Goal: Information Seeking & Learning: Learn about a topic

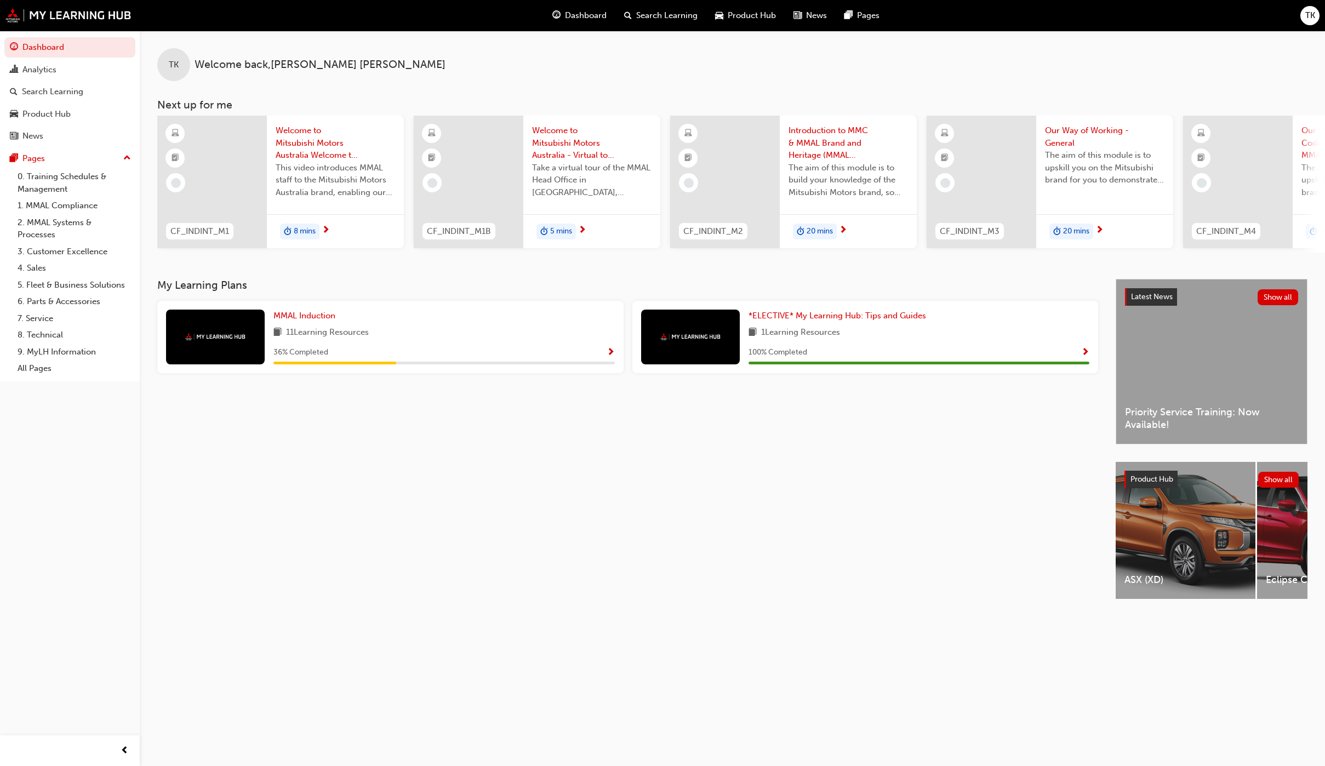
click at [91, 81] on button "Dashboard Analytics Search Learning Product Hub News Pages" at bounding box center [69, 91] width 131 height 113
click at [77, 97] on div "Search Learning" at bounding box center [52, 92] width 61 height 13
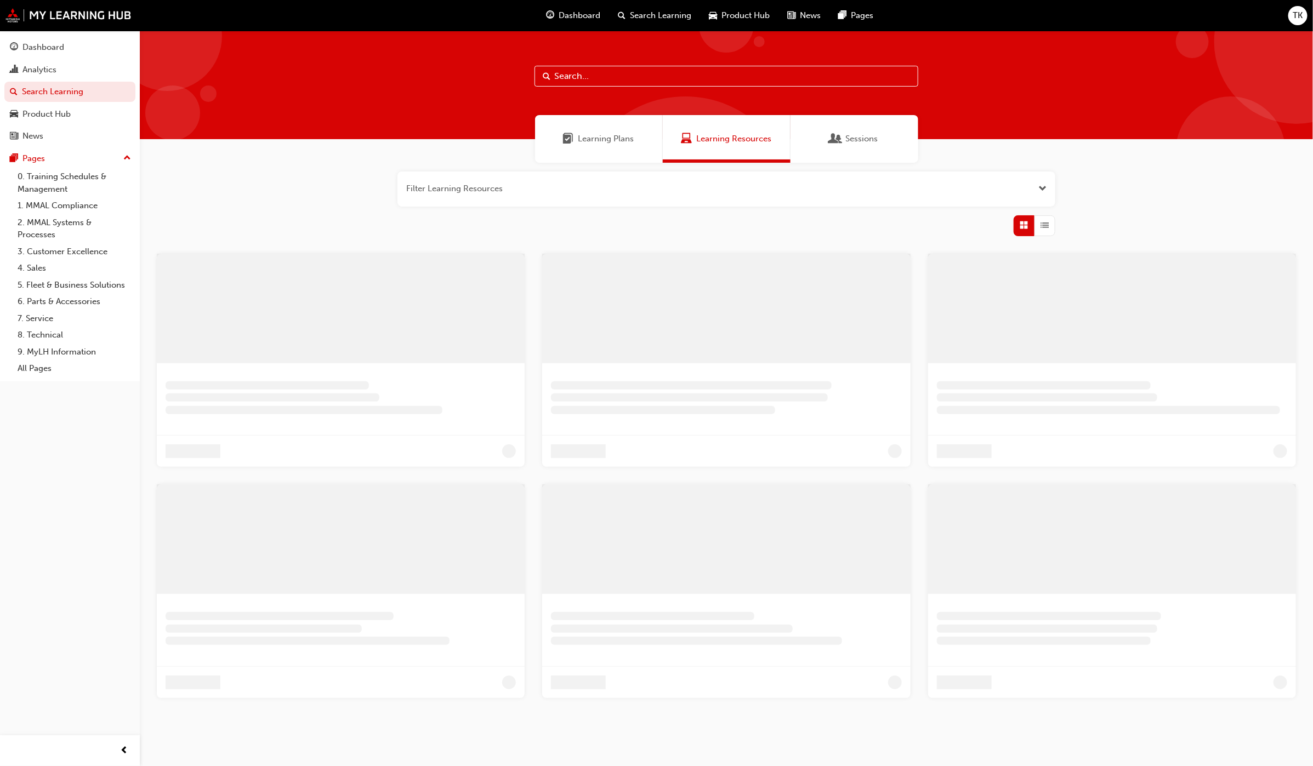
click at [681, 74] on input "text" at bounding box center [726, 76] width 384 height 21
type input "dpf"
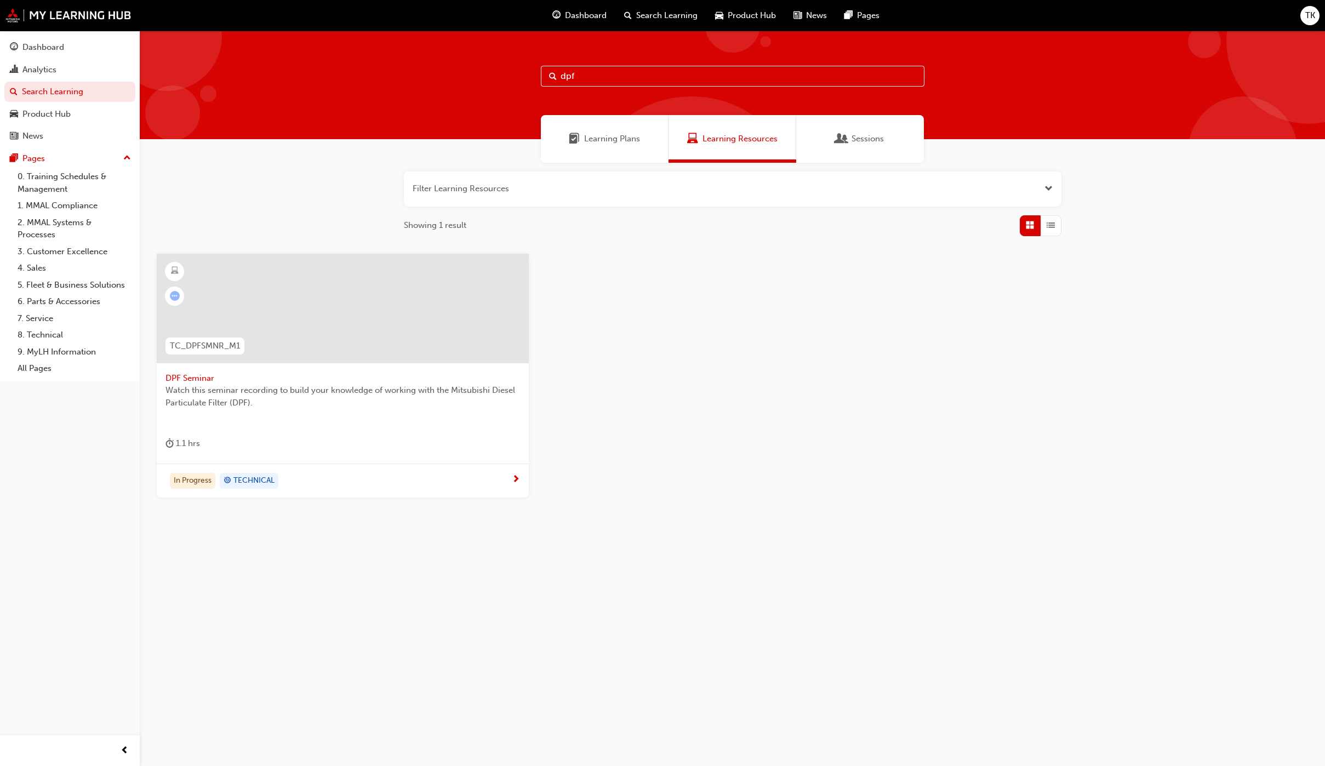
click at [351, 431] on div "DPF Seminar Watch this seminar recording to build your knowledge of working wit…" at bounding box center [343, 359] width 372 height 210
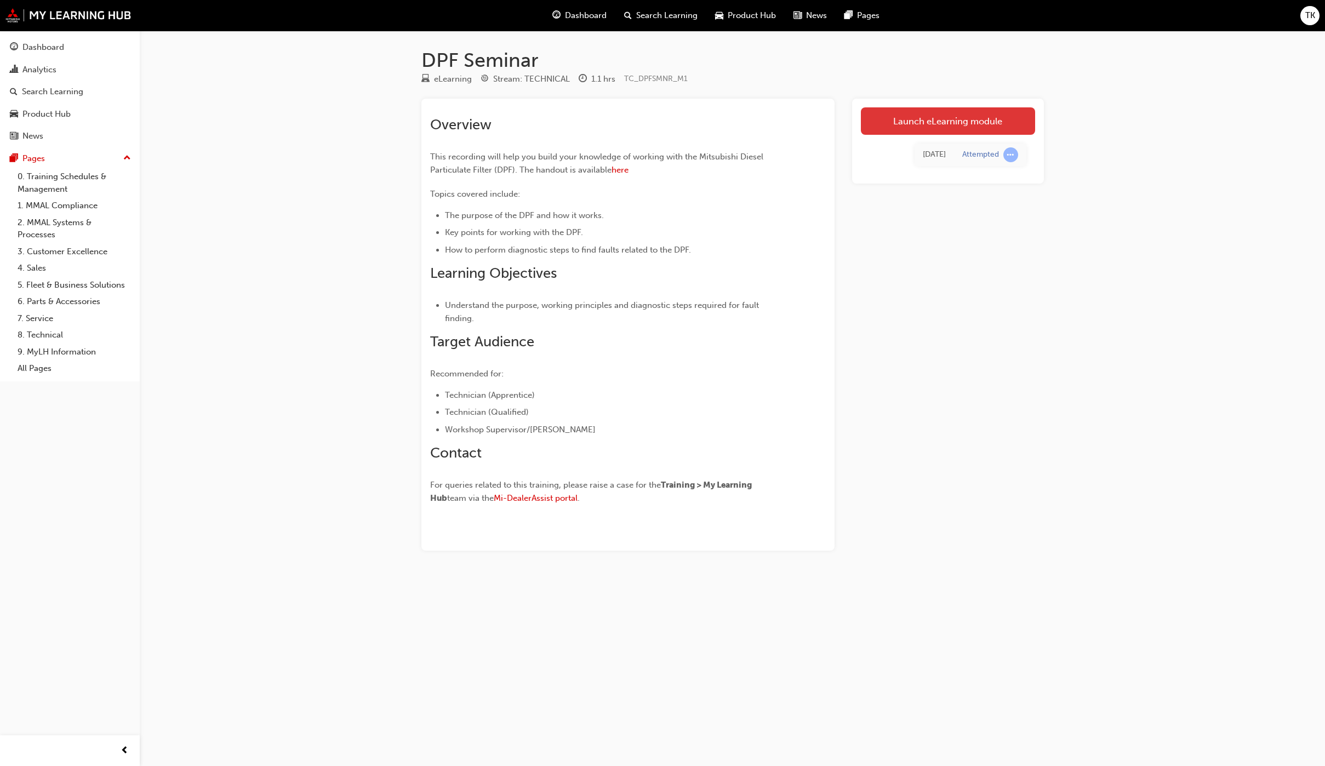
click at [952, 122] on link "Launch eLearning module" at bounding box center [948, 120] width 174 height 27
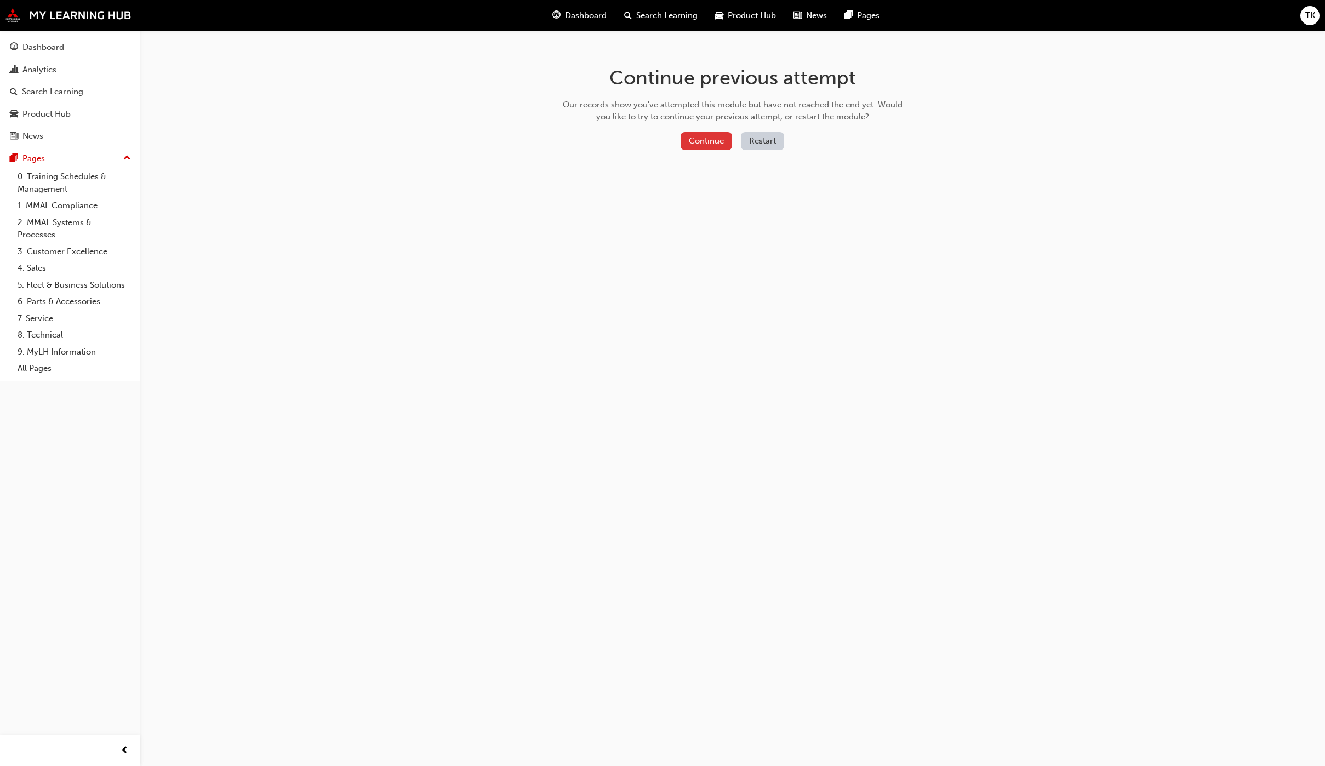
click at [720, 139] on button "Continue" at bounding box center [707, 141] width 52 height 18
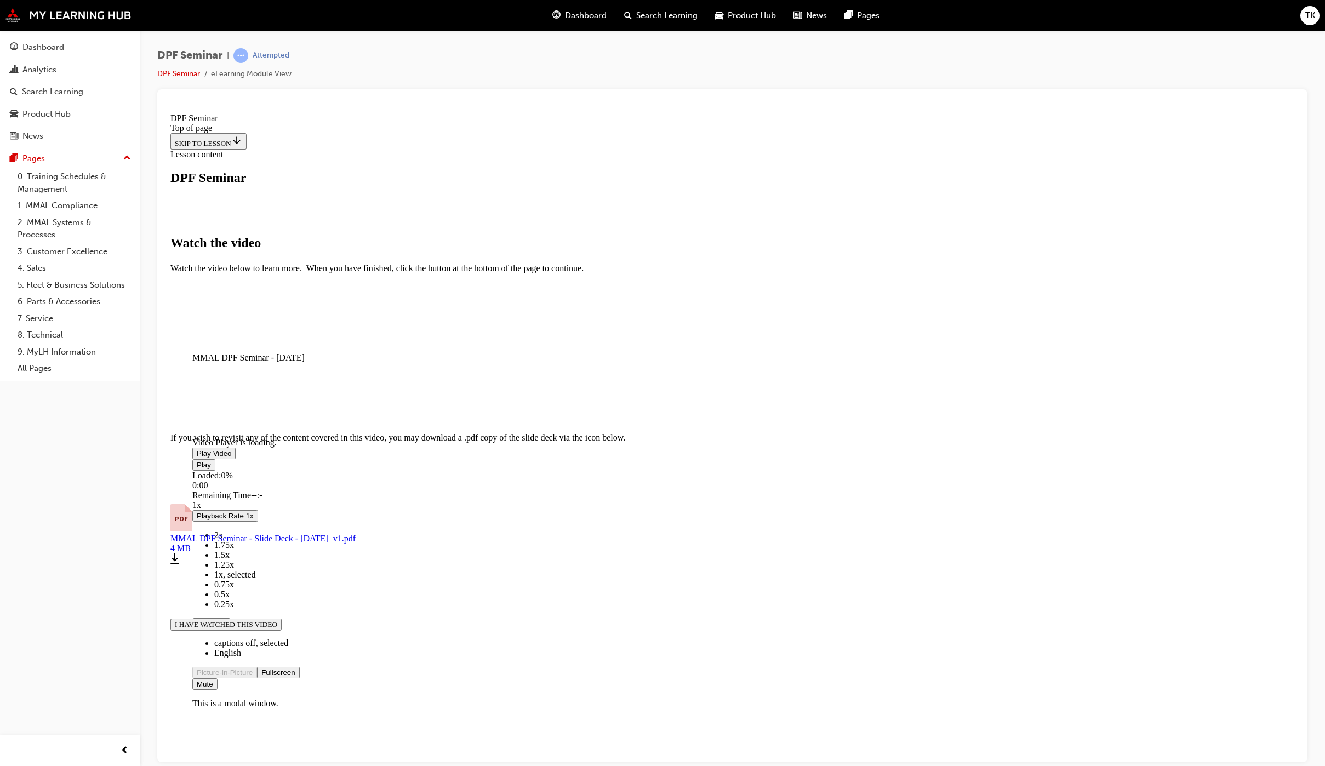
scroll to position [177, 0]
click at [179, 563] on icon "Download Arrow down with horizontal line beneath it" at bounding box center [174, 558] width 9 height 10
